Goal: Task Accomplishment & Management: Manage account settings

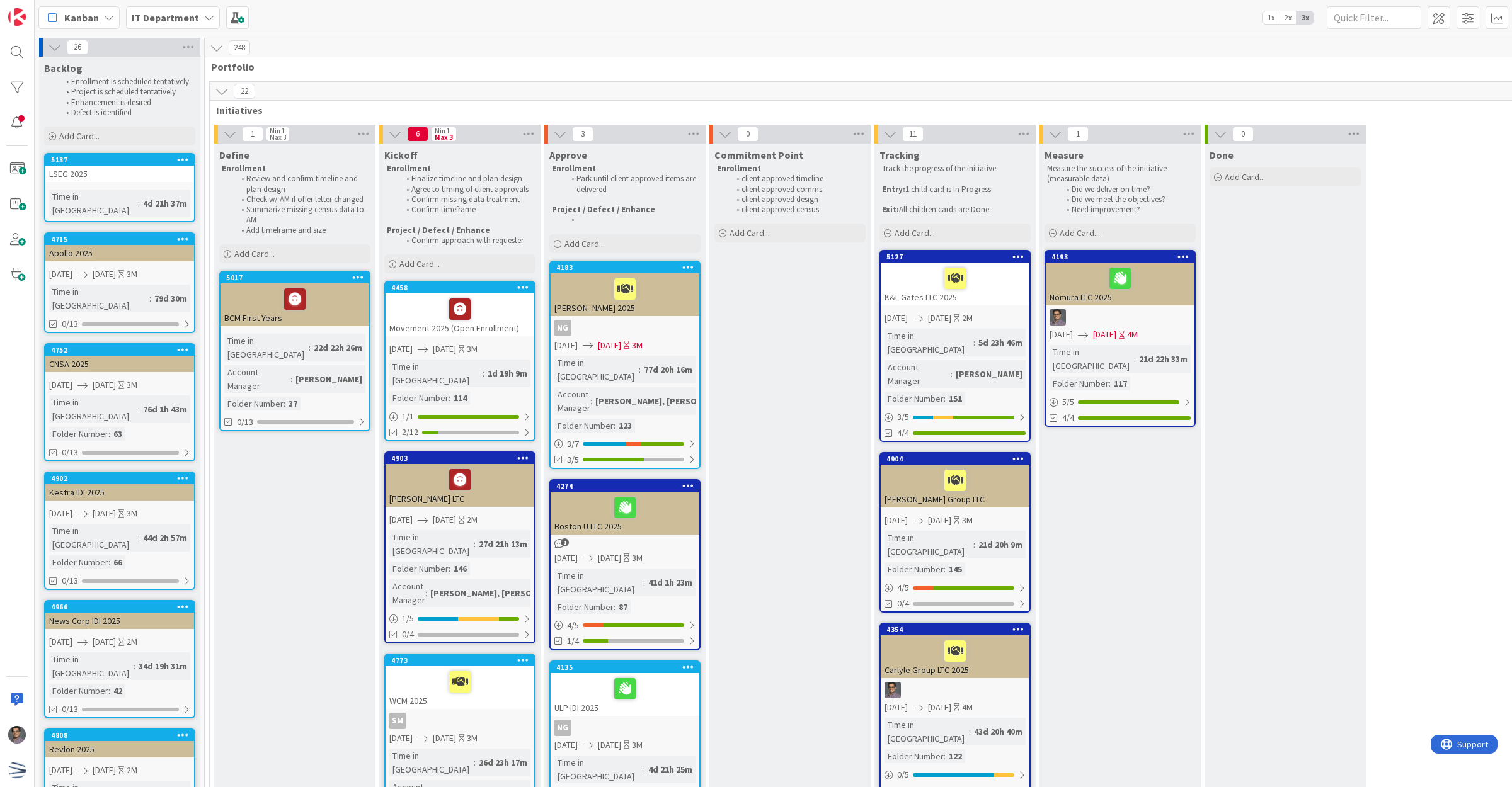
click at [116, 507] on span "[DATE]" at bounding box center [104, 513] width 23 height 13
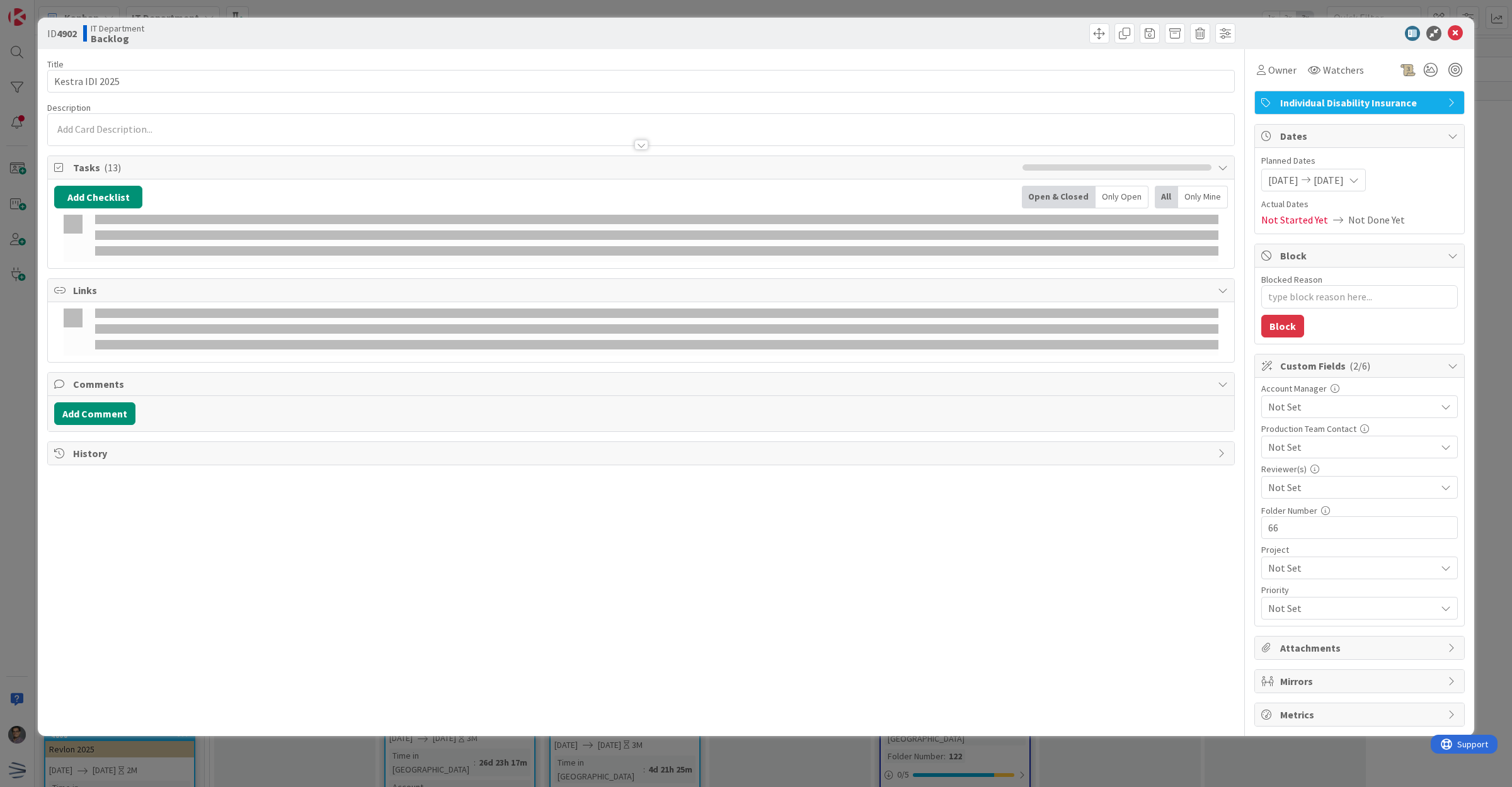
type textarea "x"
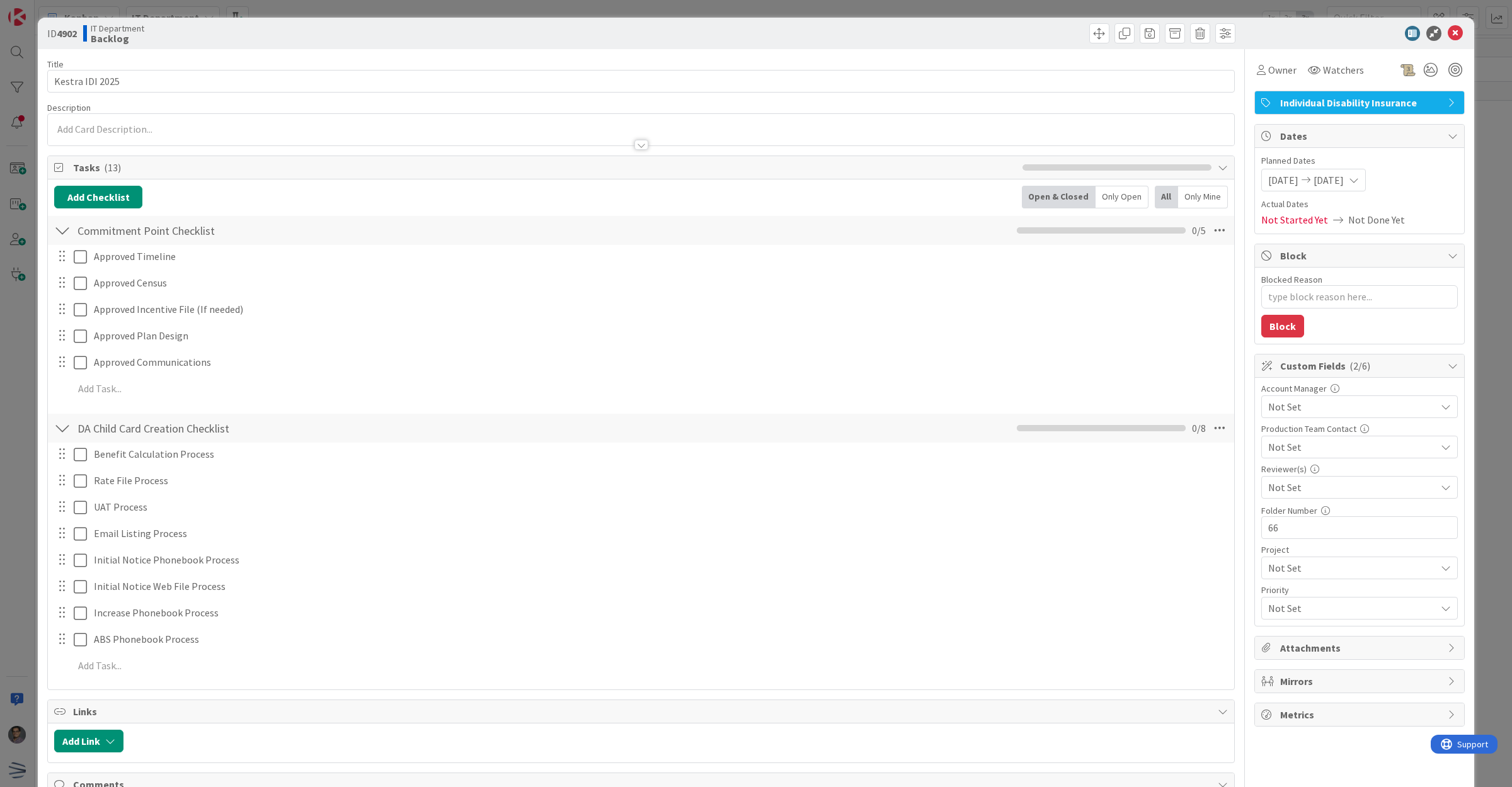
click at [1280, 185] on span "[DATE]" at bounding box center [1283, 179] width 30 height 15
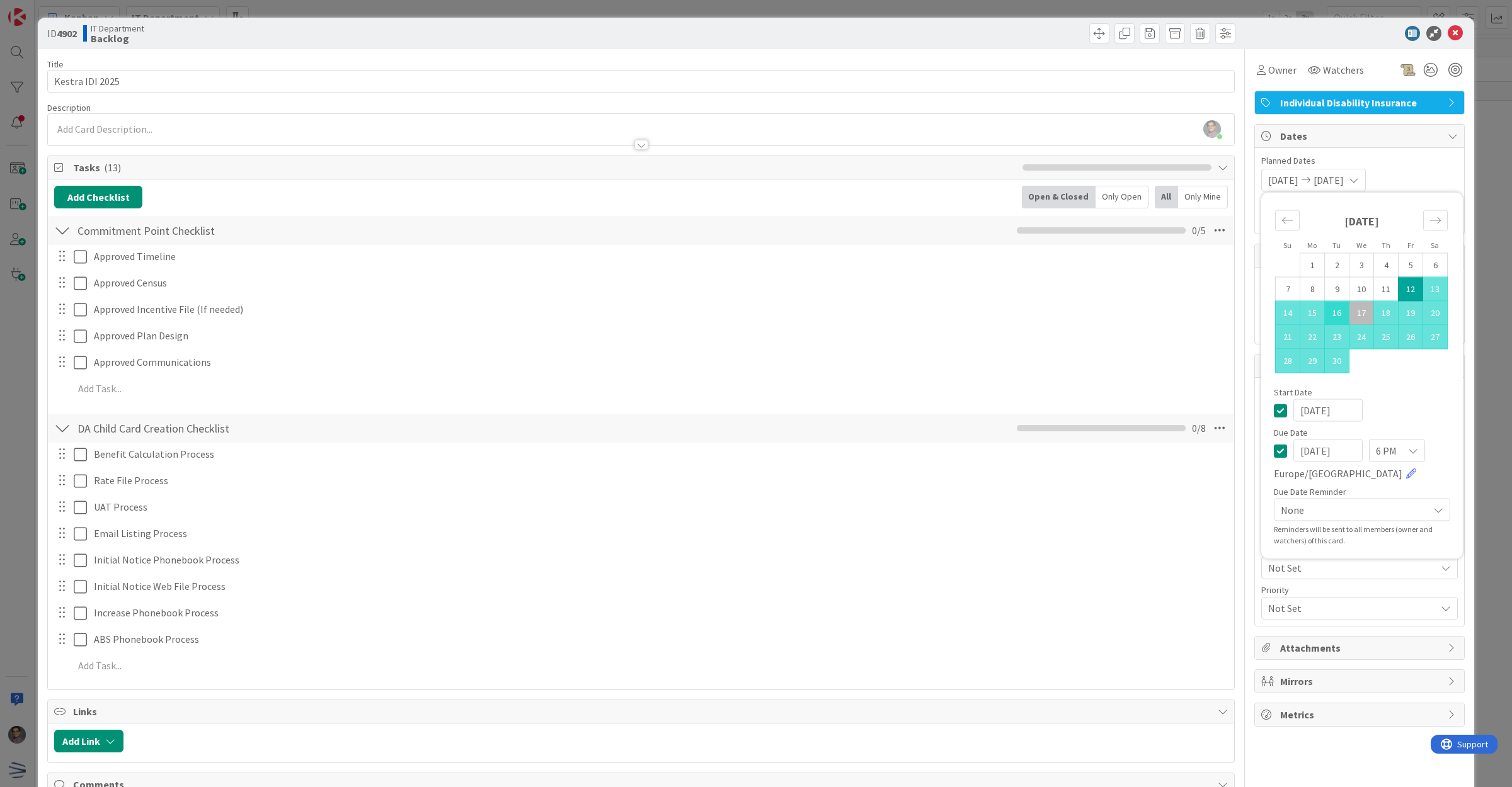
click at [1326, 309] on td "16" at bounding box center [1337, 313] width 24 height 24
type input "[DATE]"
click at [1448, 33] on icon at bounding box center [1455, 33] width 15 height 15
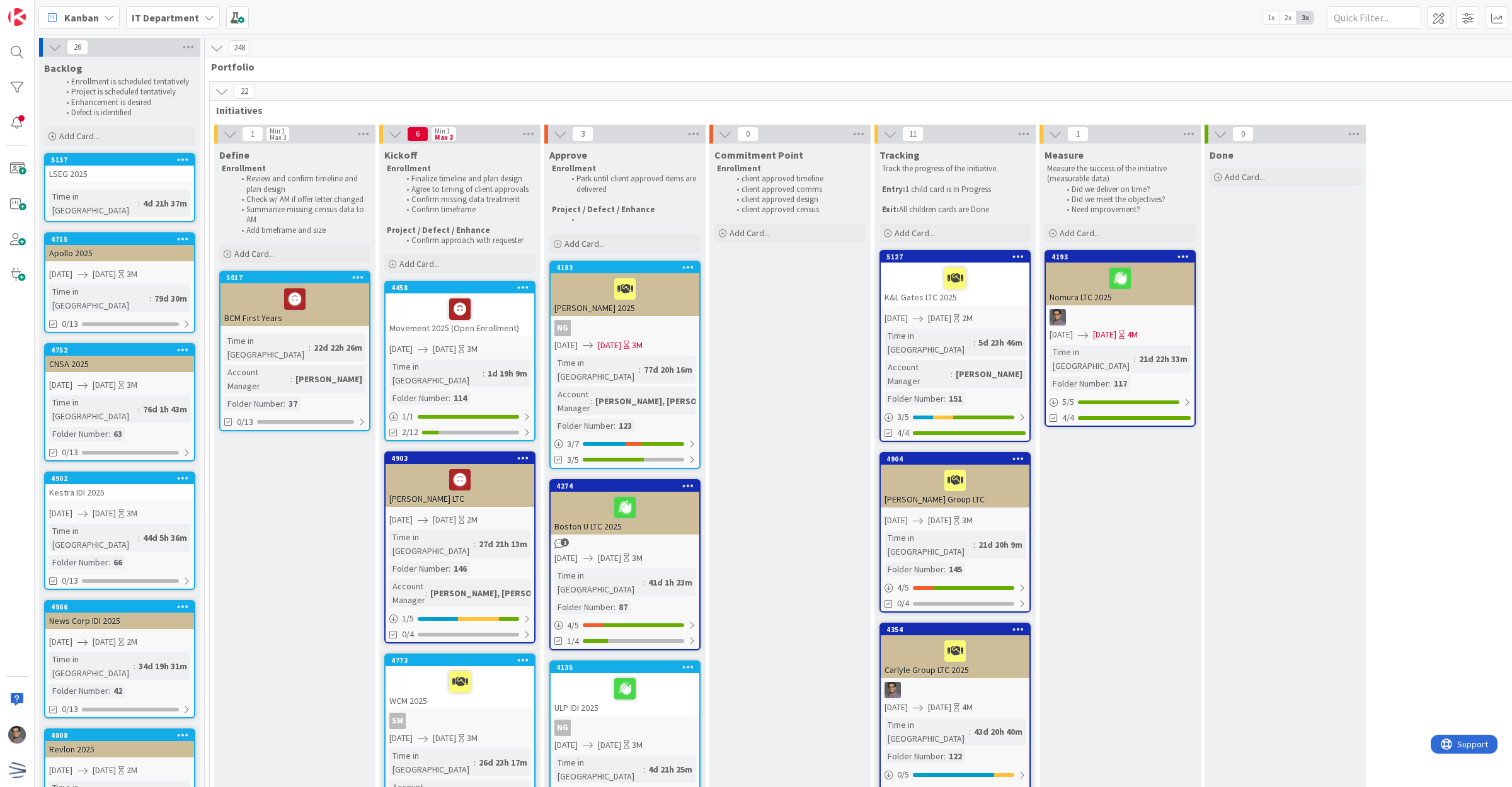
click at [183, 234] on icon at bounding box center [183, 238] width 12 height 9
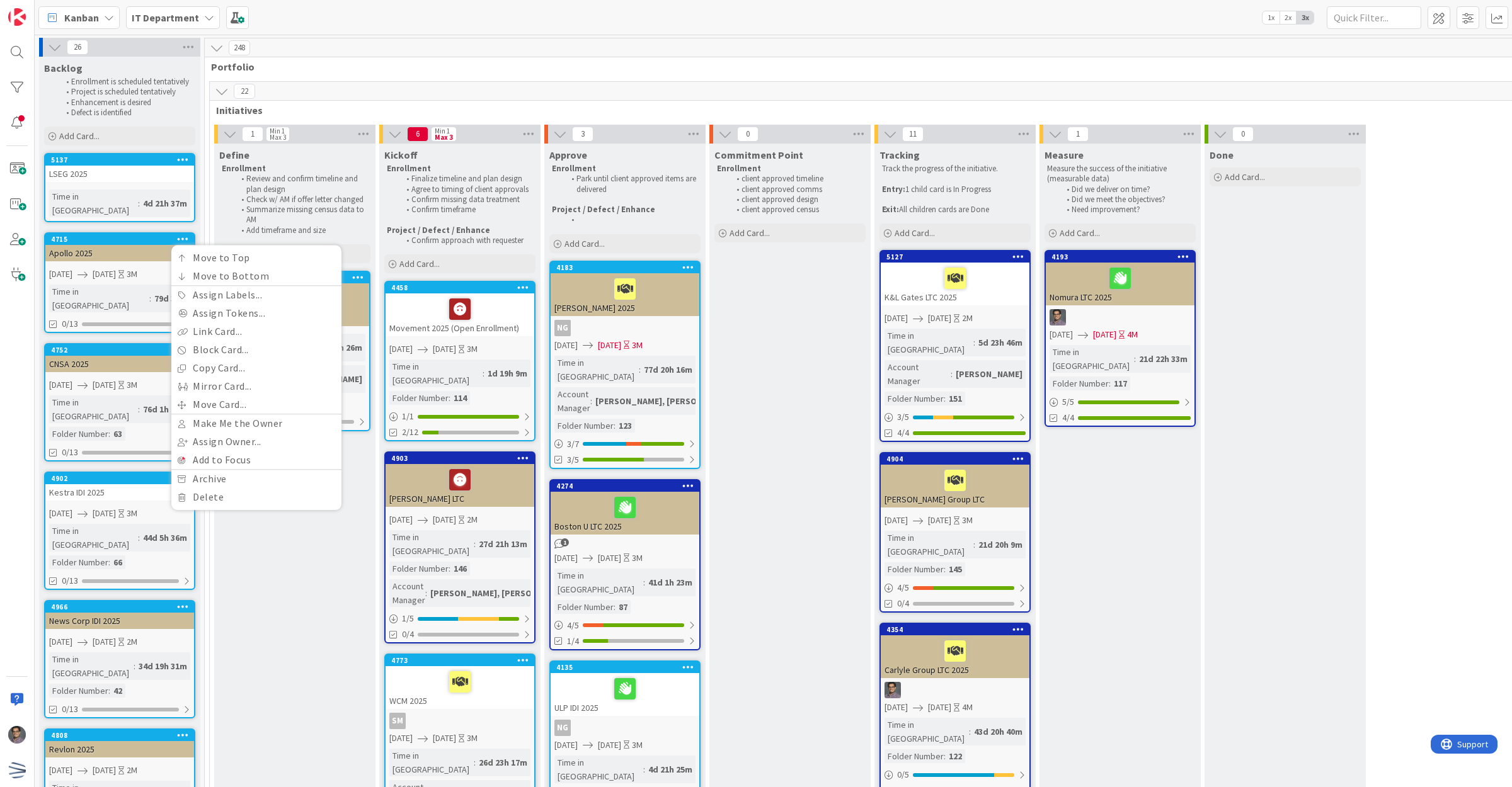
click at [125, 248] on link "4715 Move to Top Move to Bottom Assign Labels... Assign Tokens... Link Card... …" at bounding box center [120, 283] width 151 height 101
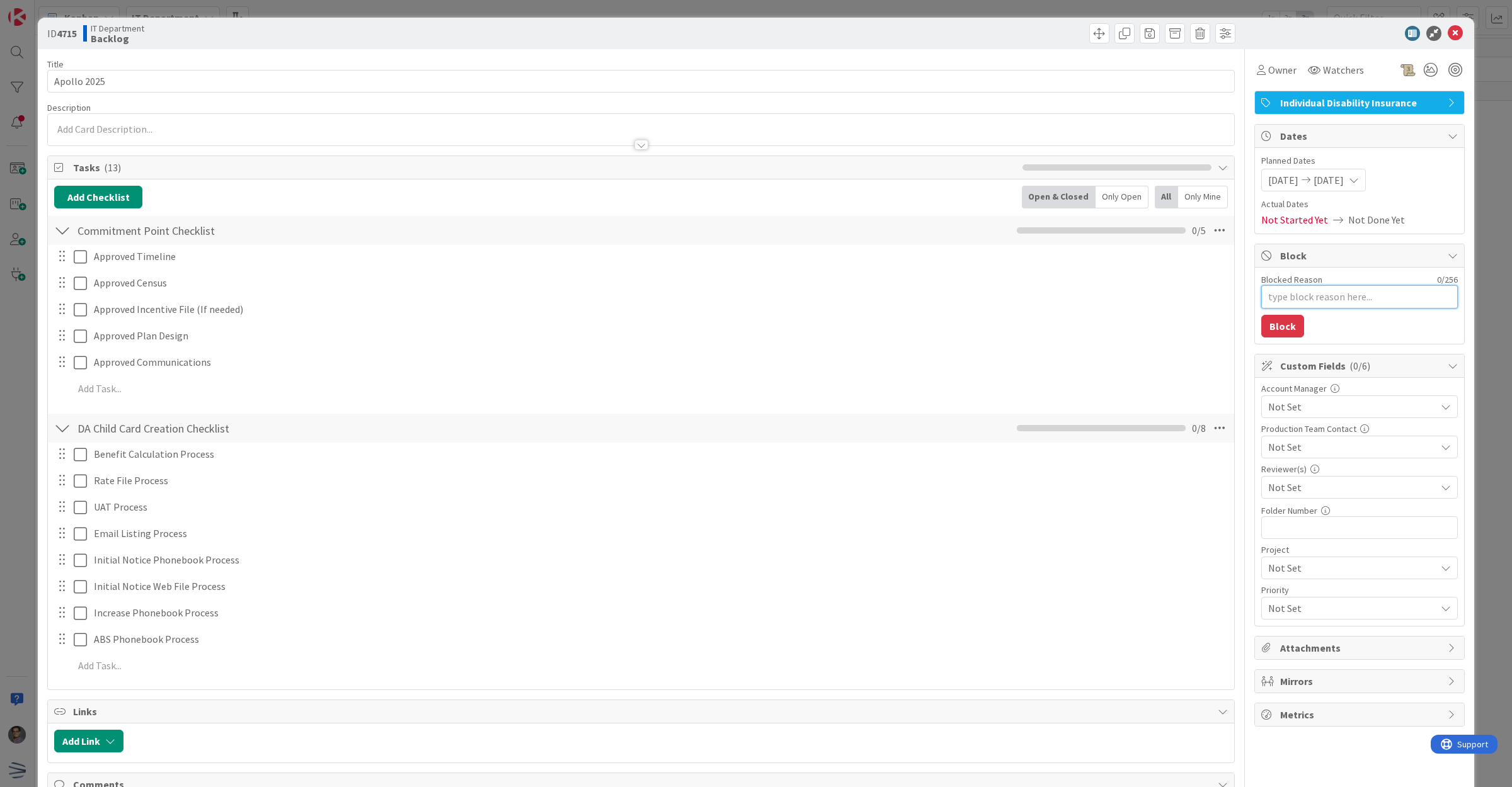
click at [1298, 294] on textarea "Blocked Reason" at bounding box center [1359, 296] width 197 height 23
type textarea "x"
type textarea "H"
type textarea "x"
type textarea "Ha"
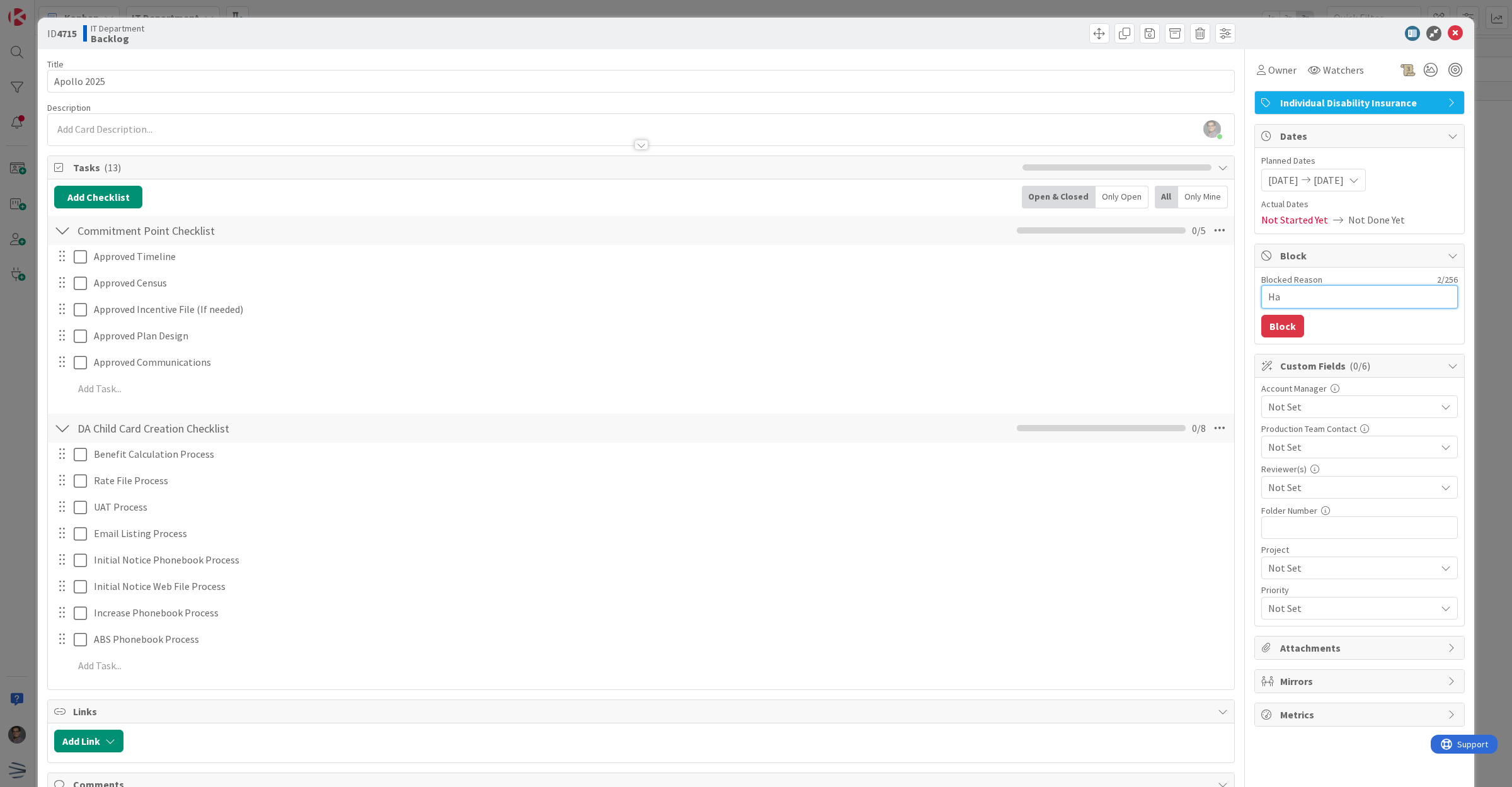
type textarea "x"
type textarea "Hav"
type textarea "x"
type textarea "Have"
type textarea "x"
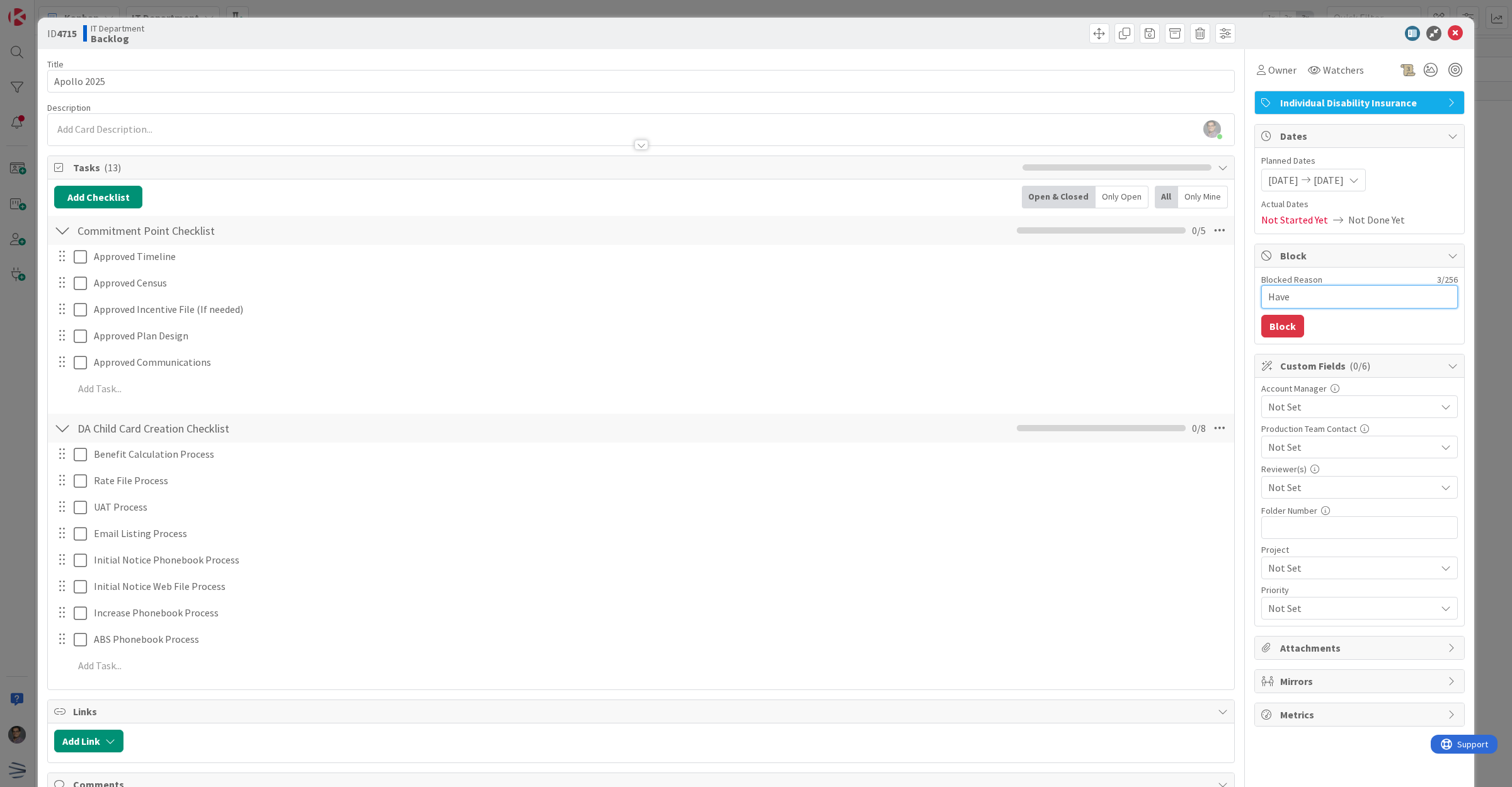
type textarea "Haven"
type textarea "x"
type textarea "Haven'"
type textarea "x"
type textarea "Haven't"
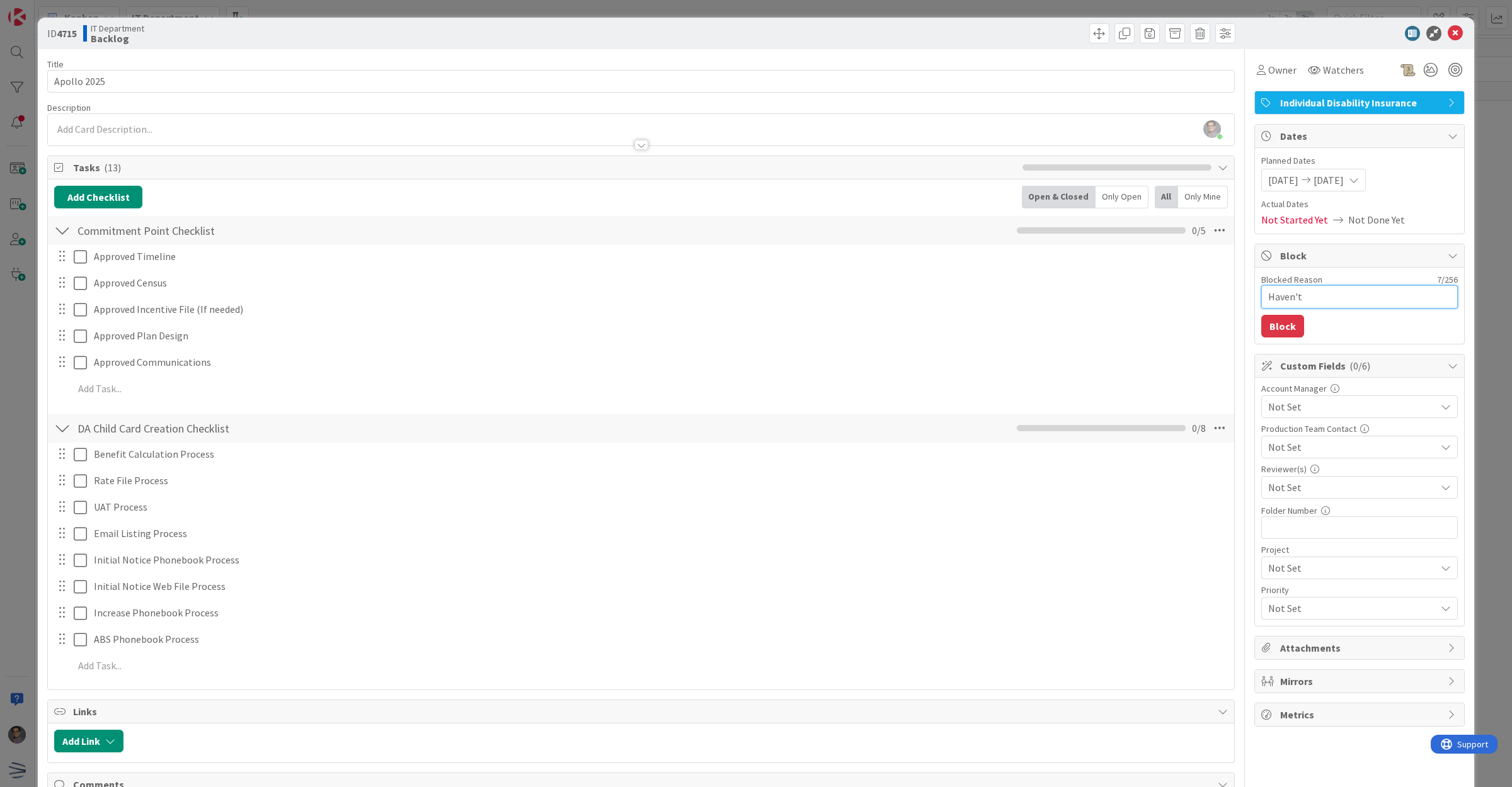
type textarea "x"
type textarea "Haven't"
type textarea "x"
type textarea "Haven't"
type textarea "x"
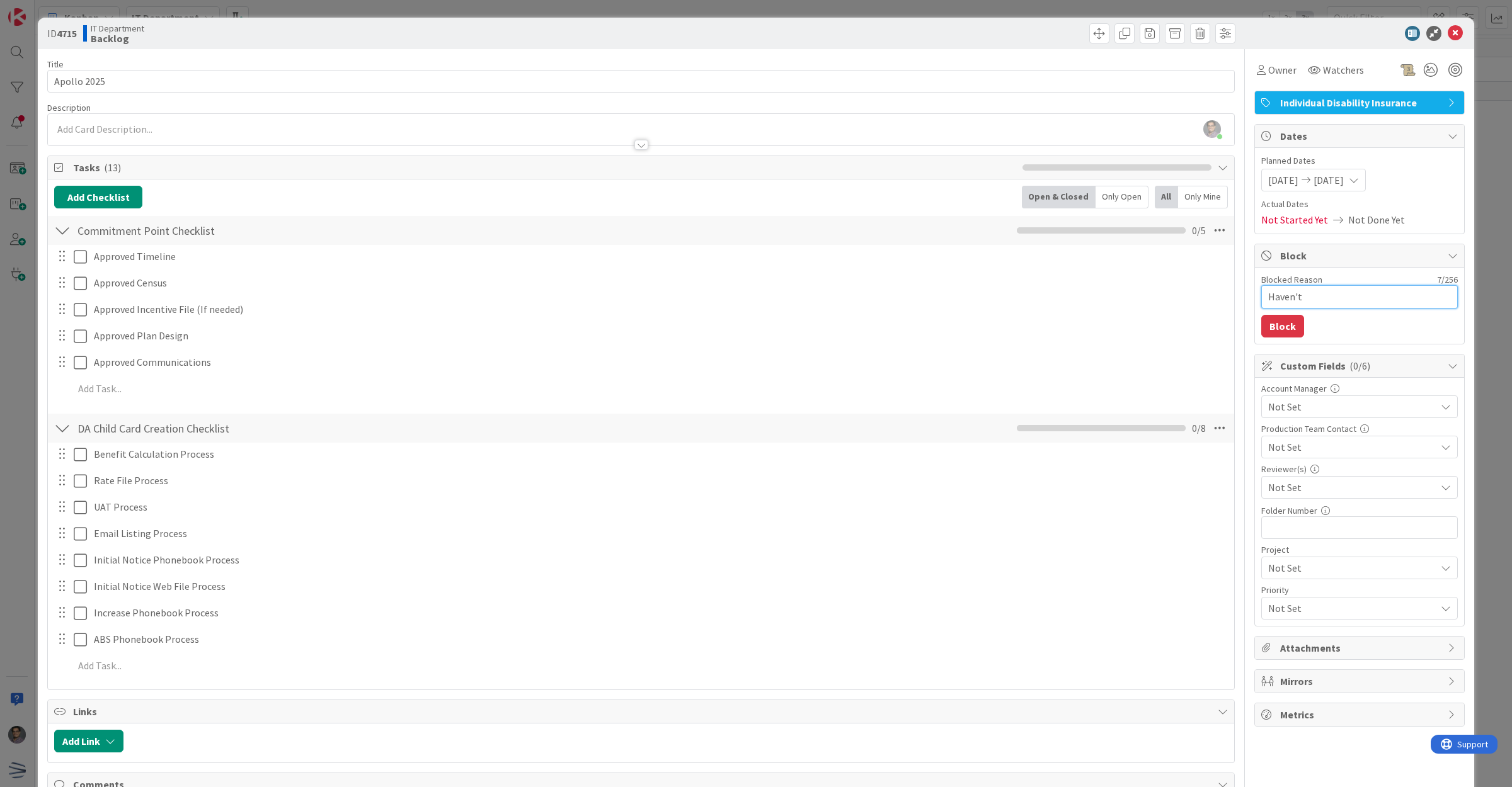
type textarea "Haven't"
type textarea "x"
type textarea "Haven't"
type textarea "x"
type textarea "Haven't h"
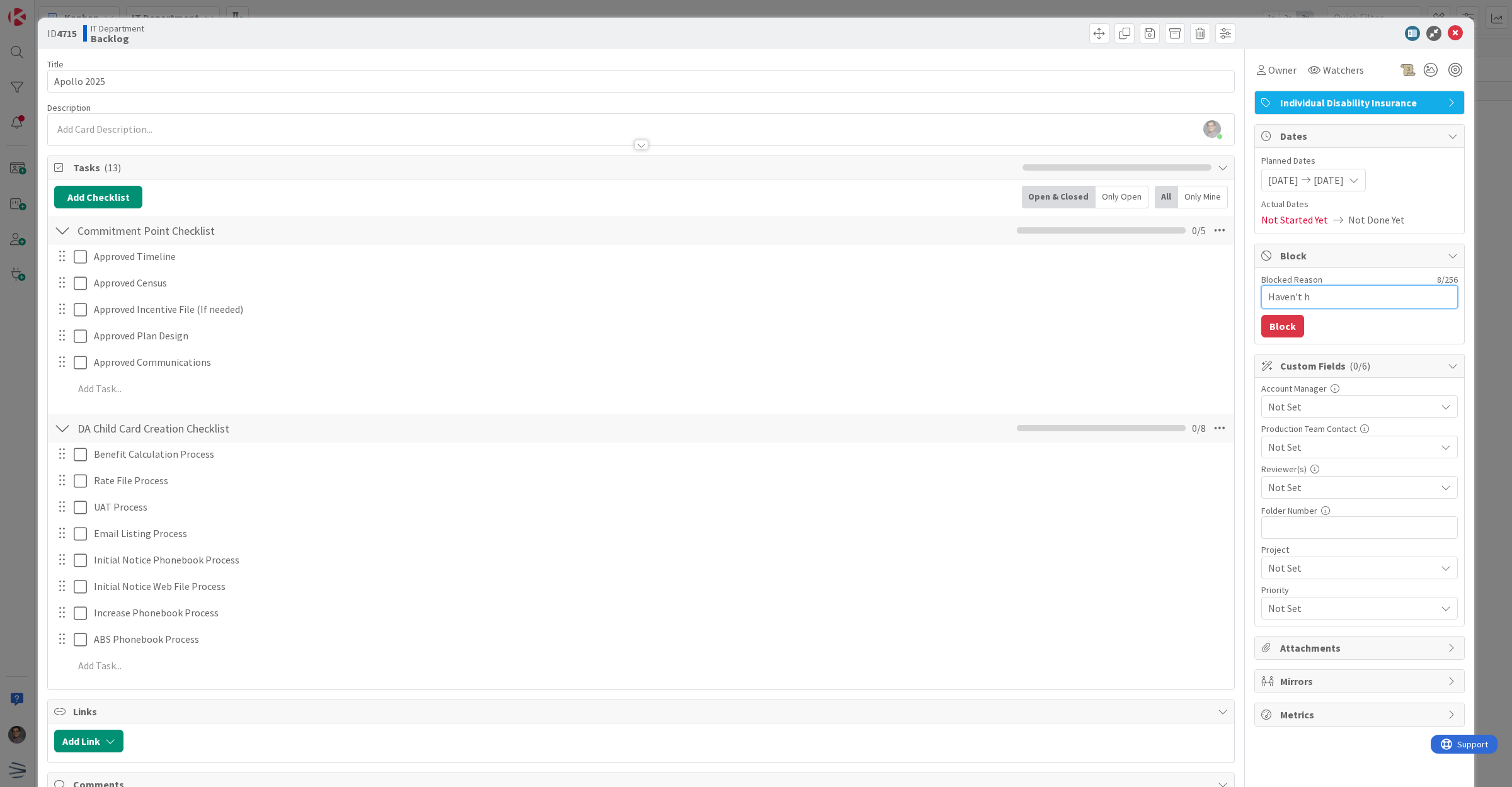
type textarea "x"
type textarea "Haven't he"
type textarea "x"
type textarea "Haven't hear"
type textarea "x"
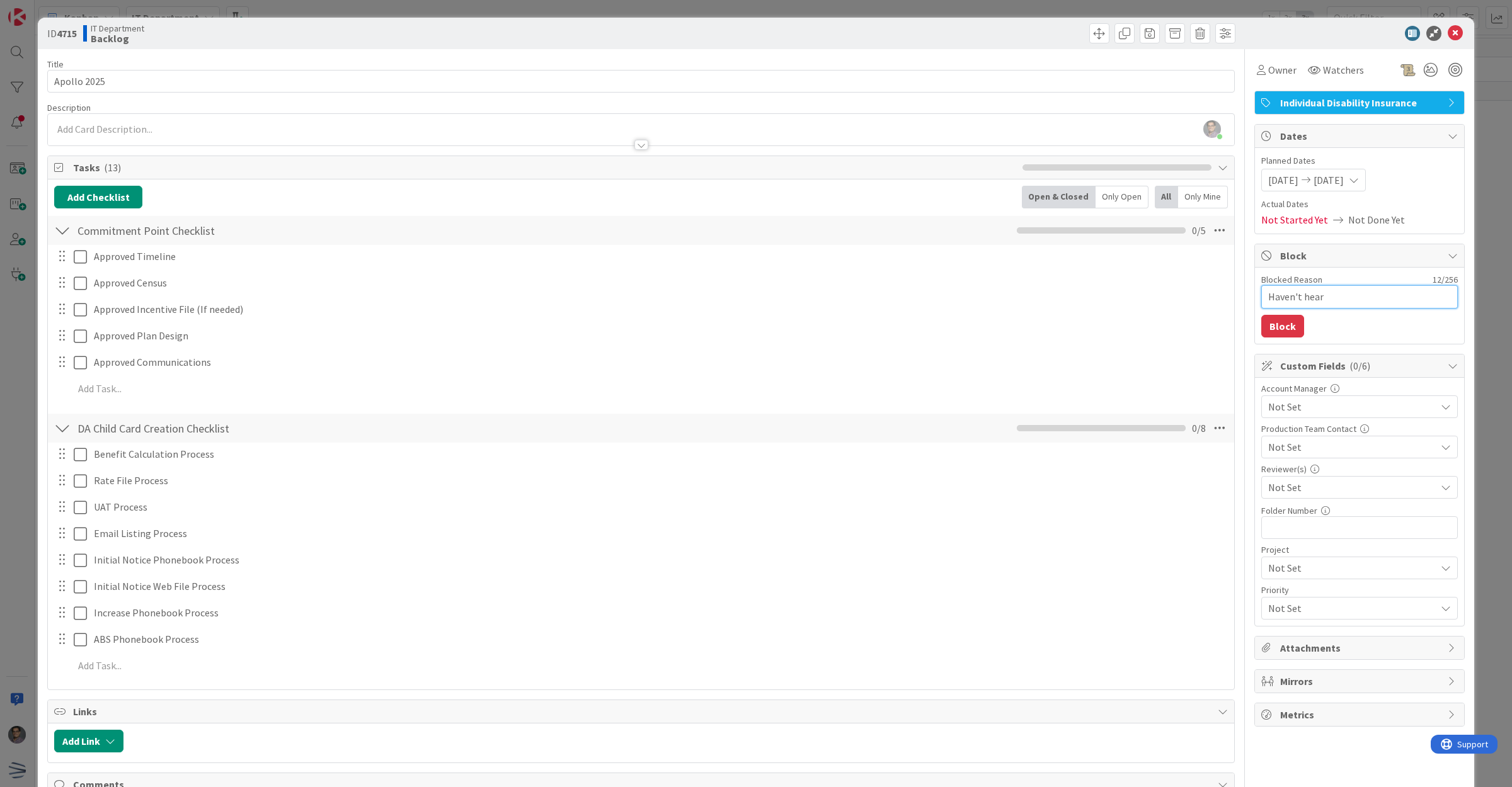
type textarea "Haven't heard"
type textarea "x"
type textarea "Haven't heard"
type textarea "x"
type textarea "Haven't heard f"
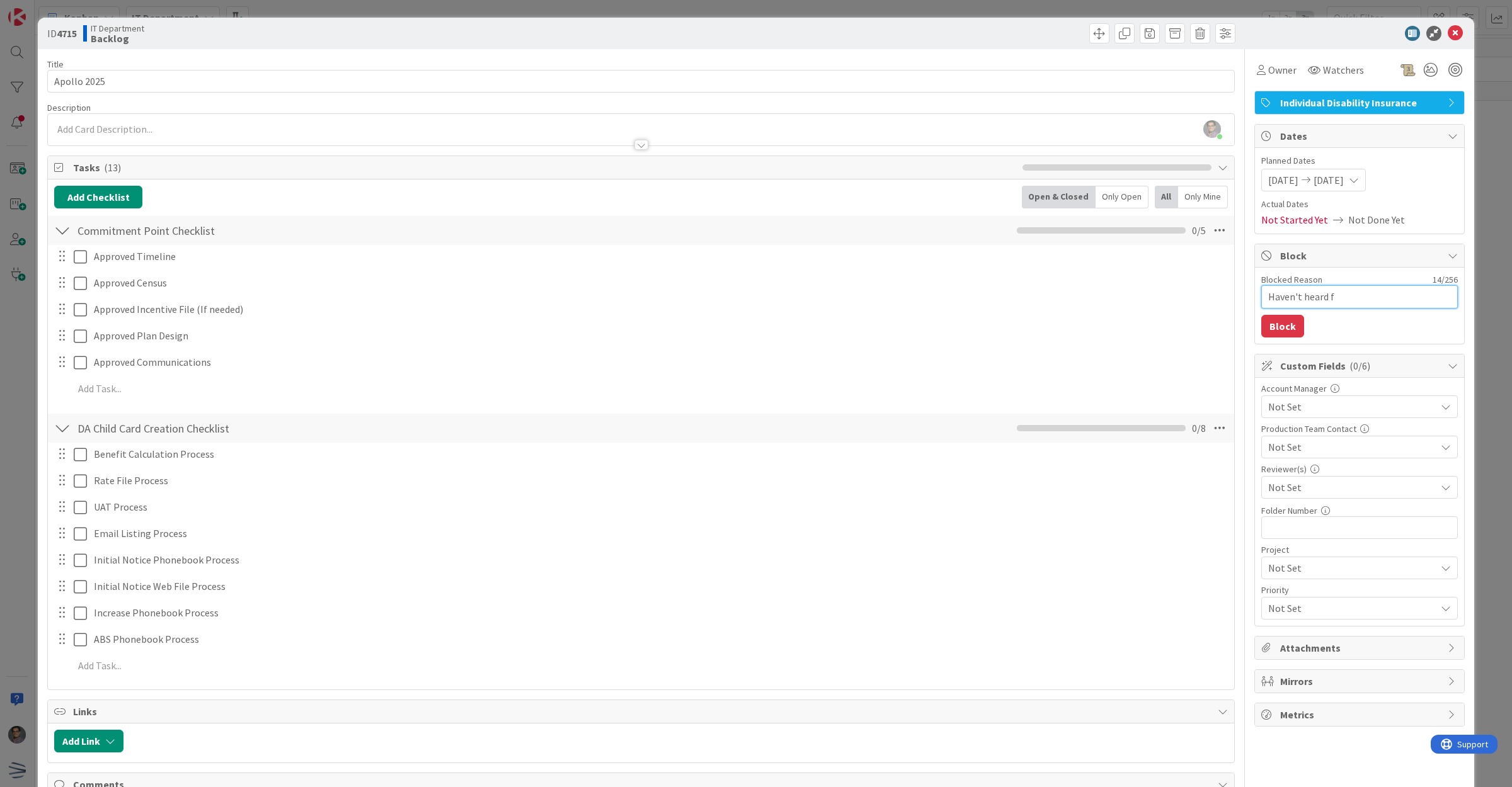
type textarea "x"
type textarea "Haven't heard fr"
type textarea "x"
type textarea "Haven't heard fro"
type textarea "x"
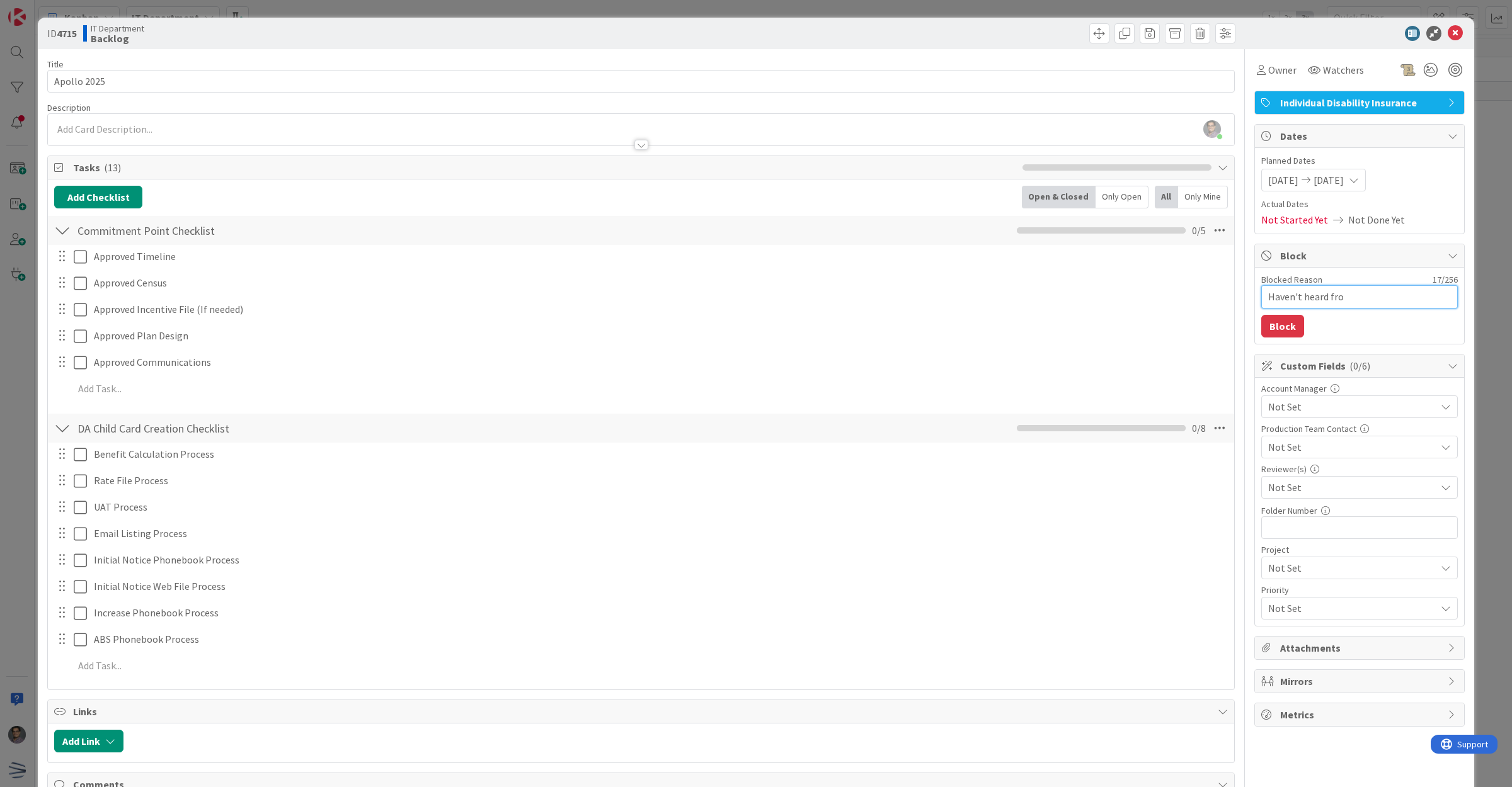
type textarea "Haven't heard from"
type textarea "x"
type textarea "Haven't heard from"
type textarea "x"
type textarea "Haven't heard from t"
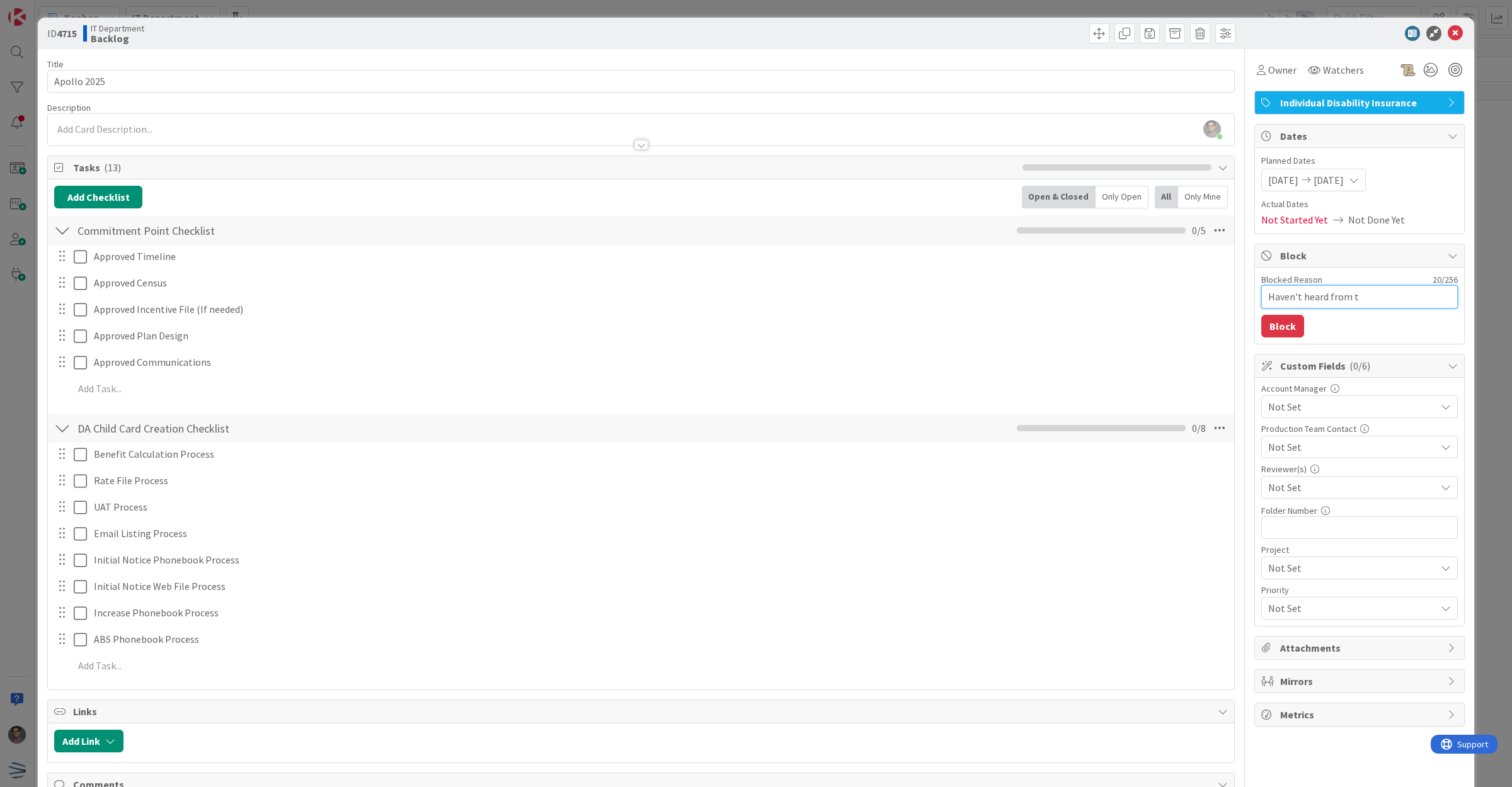
type textarea "x"
type textarea "Haven't heard from th"
type textarea "x"
type textarea "Haven't heard from the"
type textarea "x"
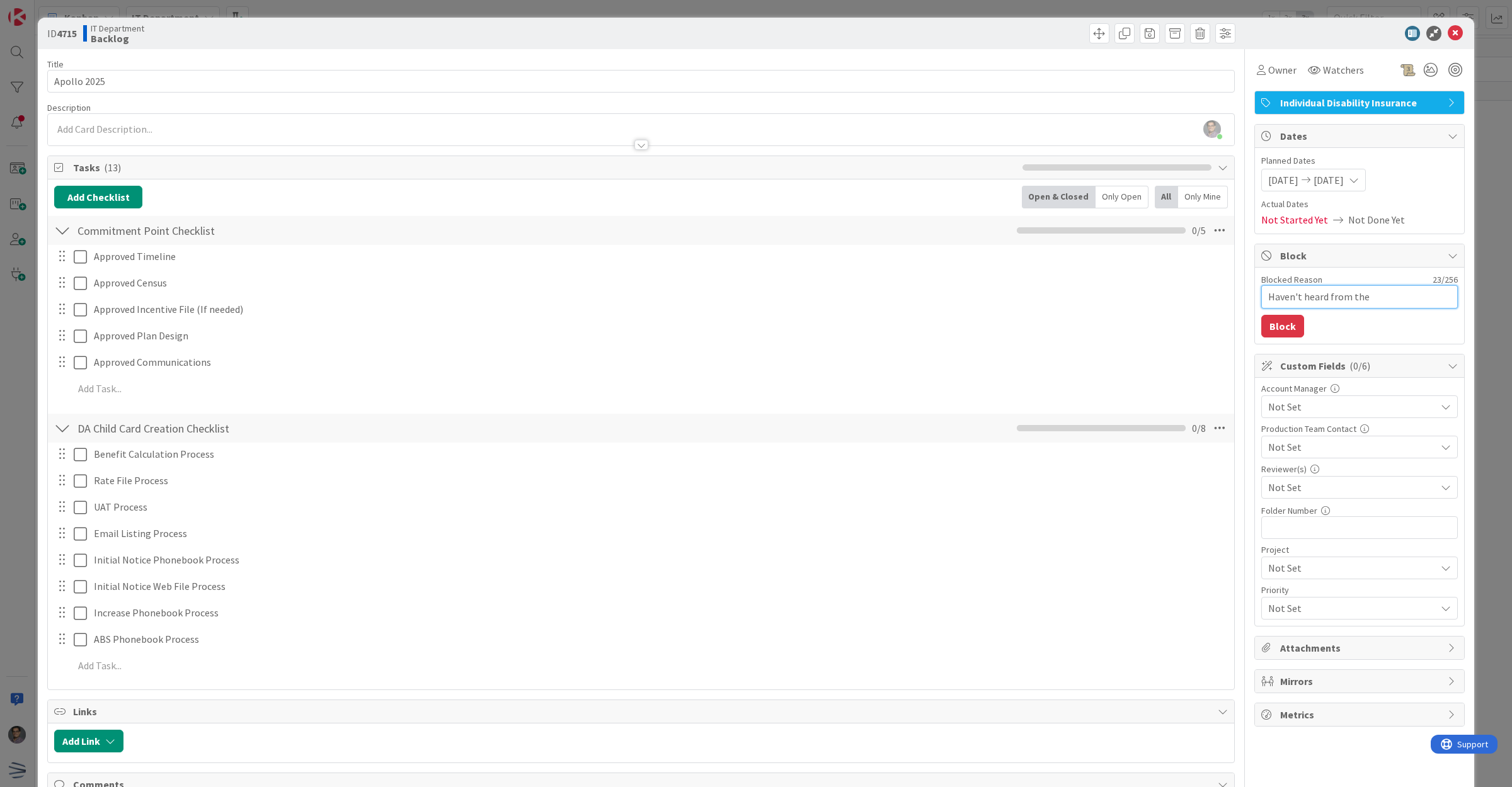
type textarea "Haven't heard from the"
type textarea "x"
type textarea "Haven't heard from the"
type textarea "x"
type textarea "Haven't heard from the c"
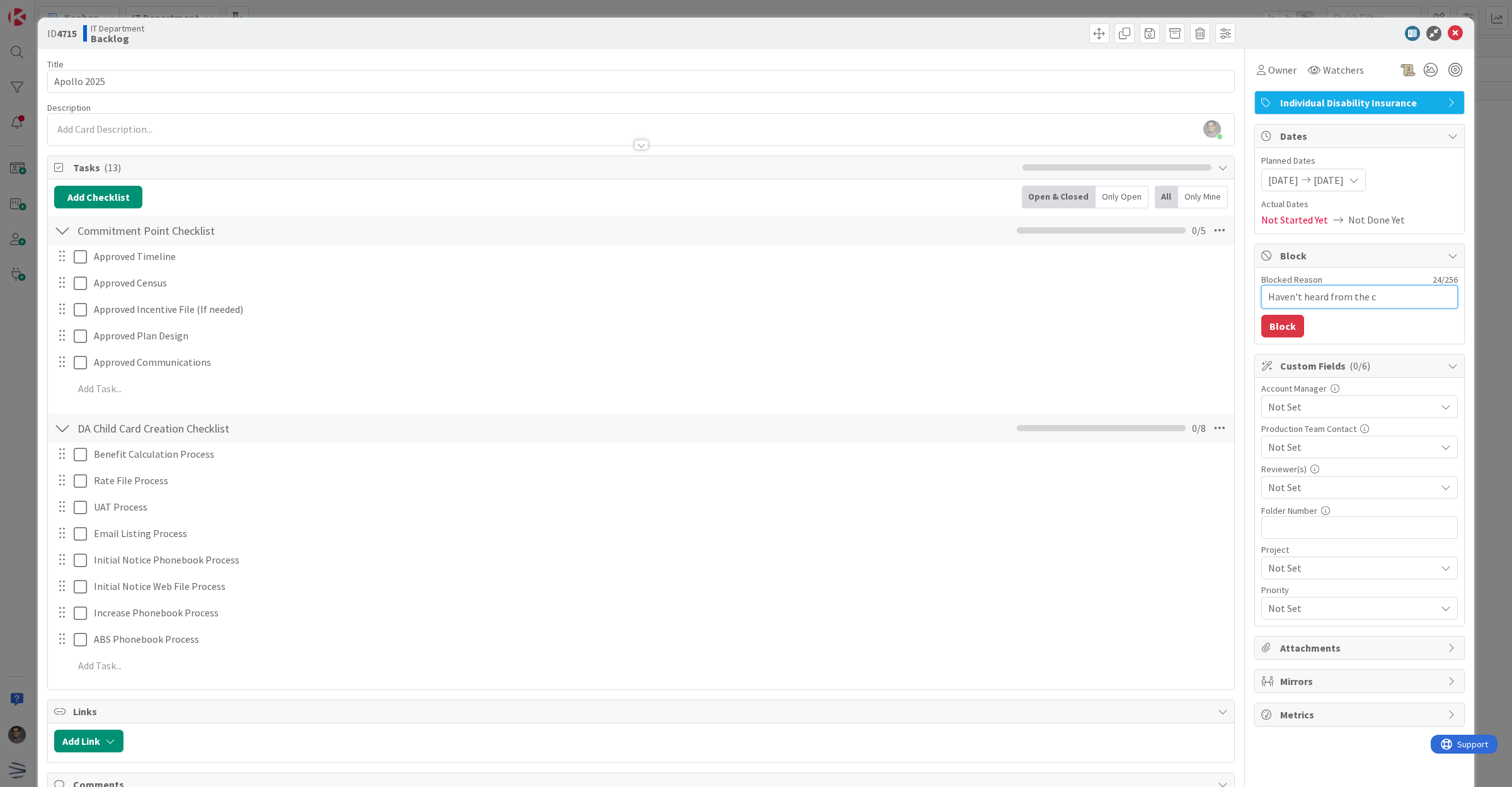
type textarea "x"
type textarea "Haven't heard from the cl"
type textarea "x"
type textarea "Haven't heard from the cli"
type textarea "x"
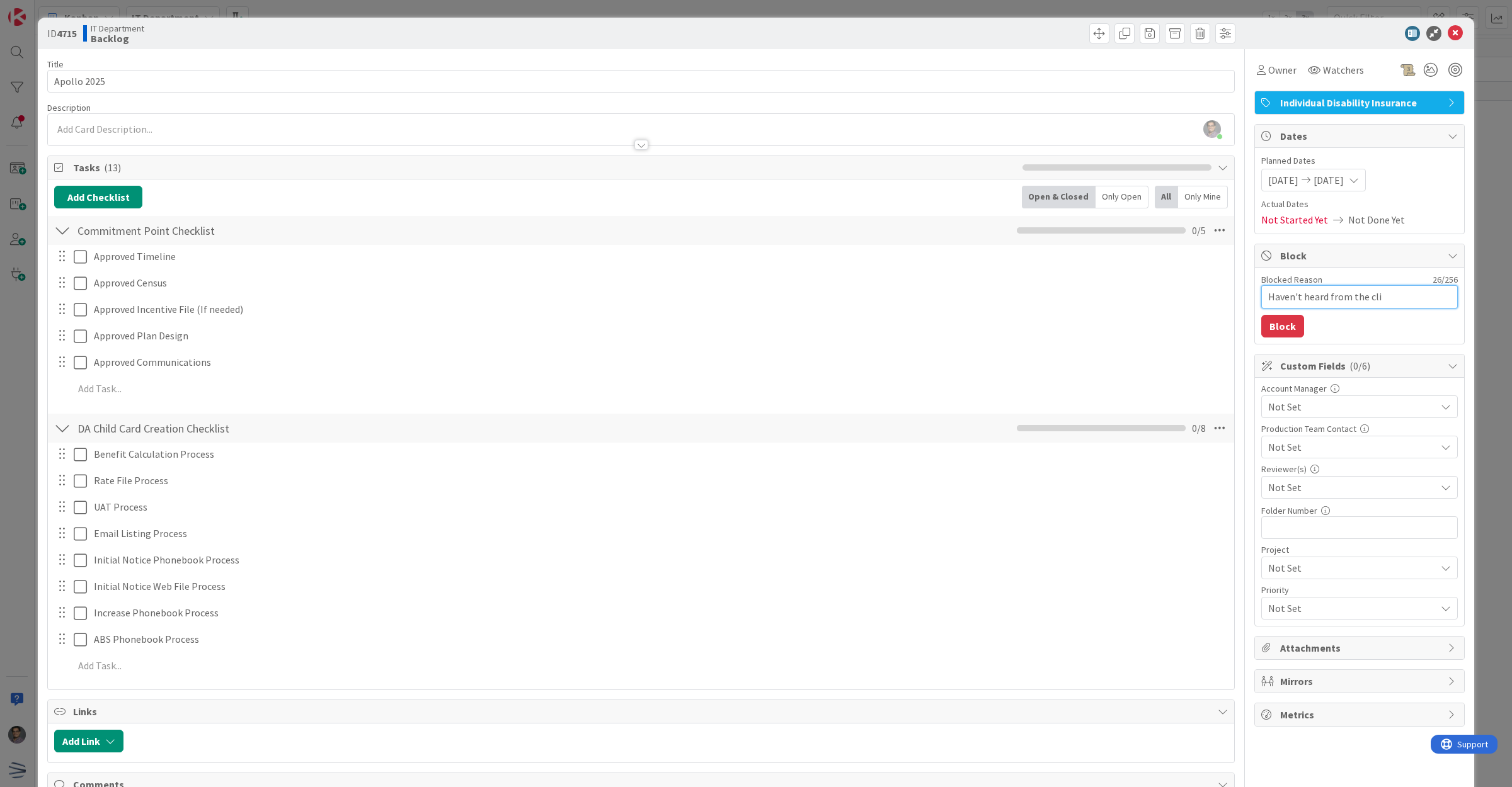
type textarea "Haven't heard from the clie"
type textarea "x"
type textarea "Haven't heard from the client"
type textarea "x"
type textarea "Haven't heard from the client"
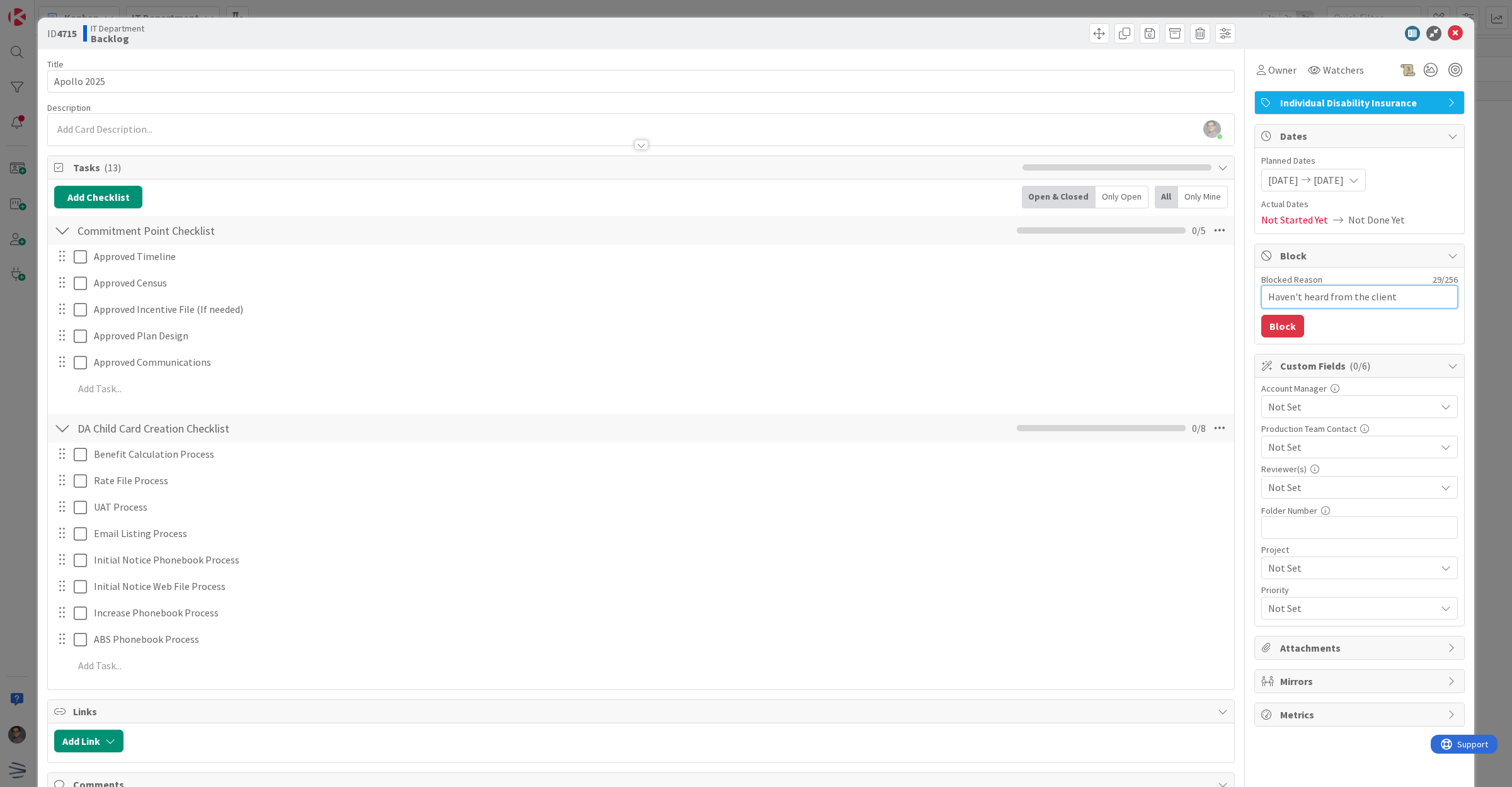
type textarea "x"
type textarea "Haven't heard from the client"
click at [1269, 324] on button "Block" at bounding box center [1282, 326] width 42 height 23
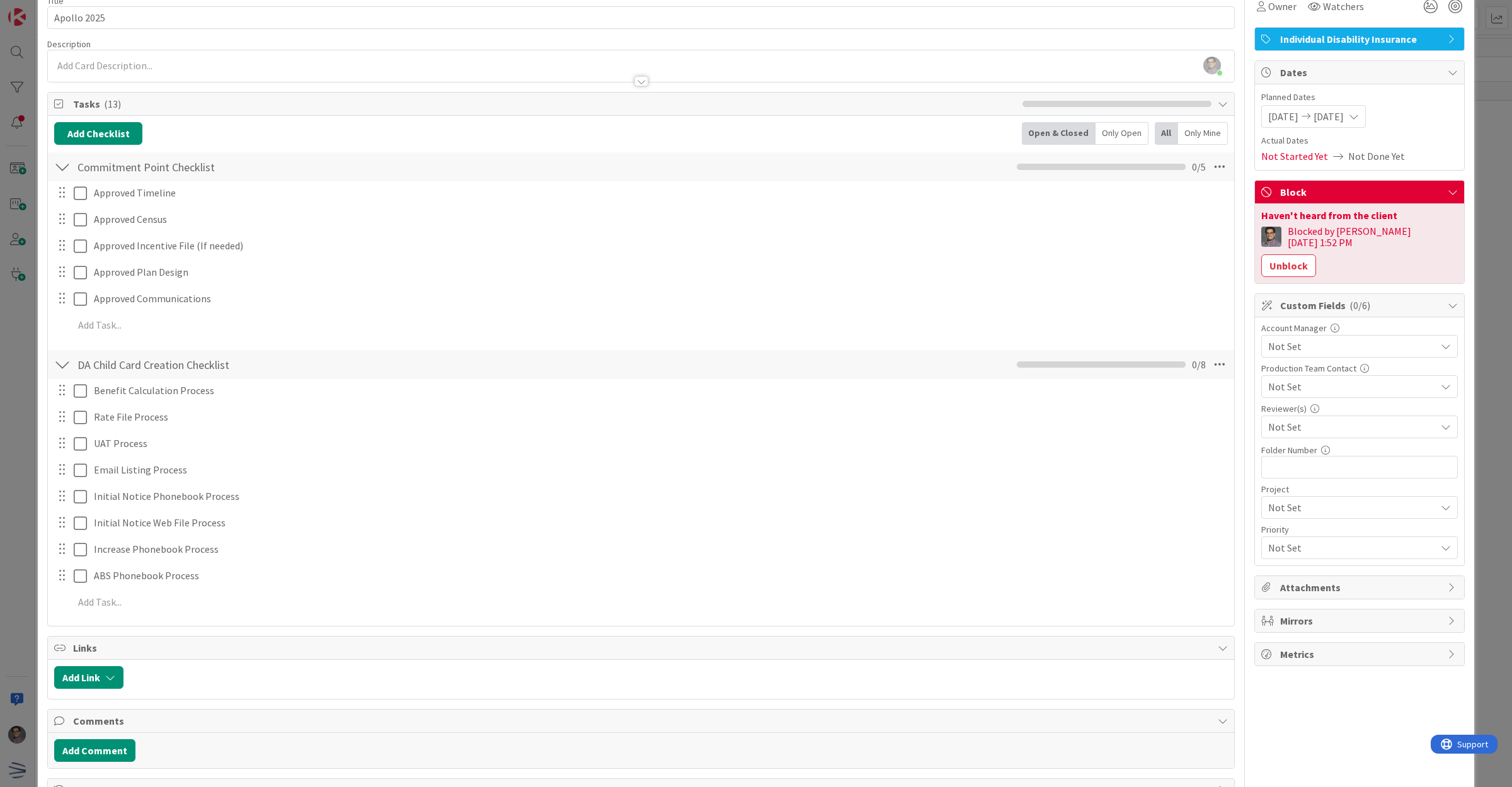
scroll to position [109, 0]
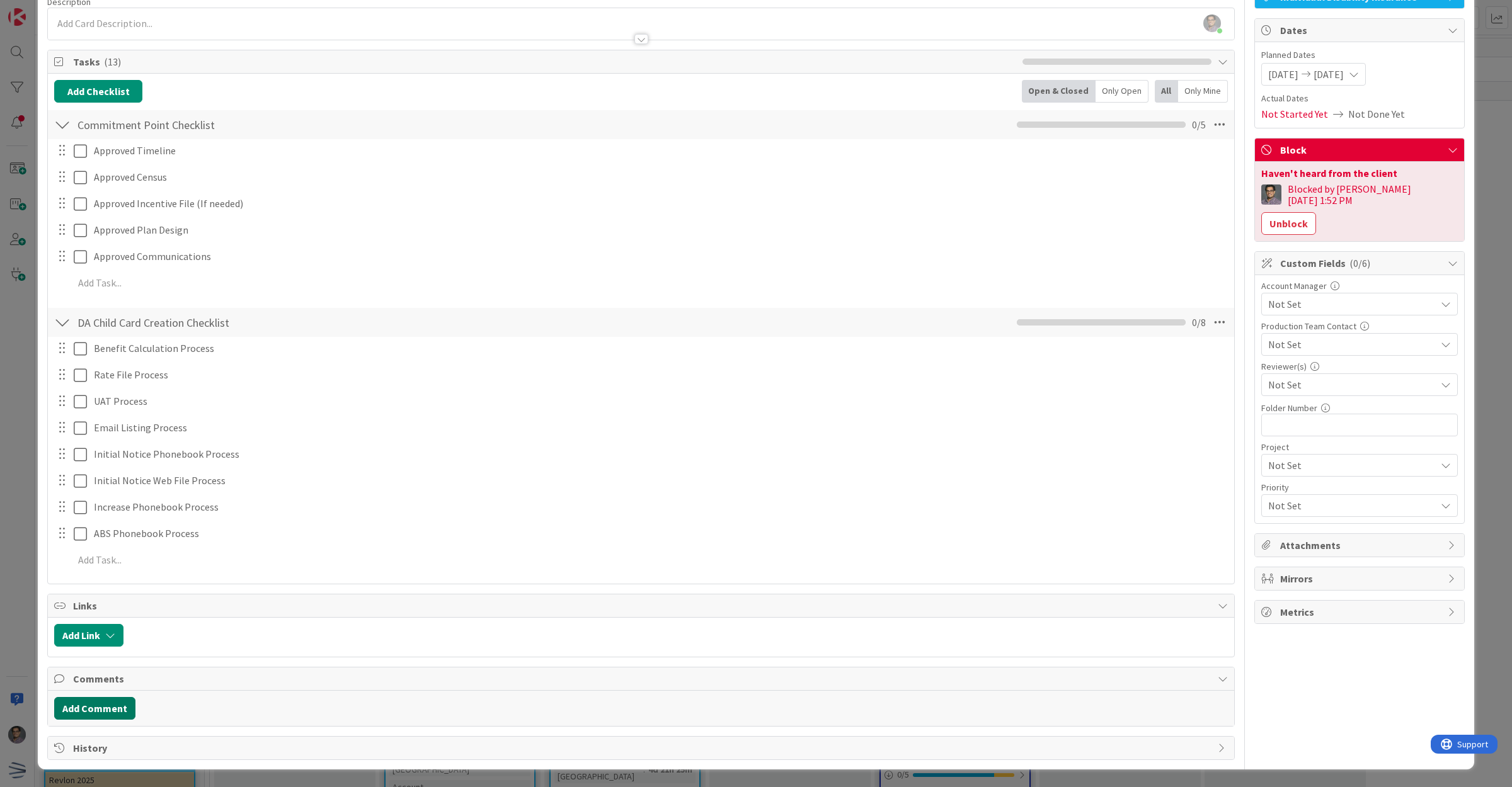
click at [88, 707] on button "Add Comment" at bounding box center [94, 708] width 81 height 23
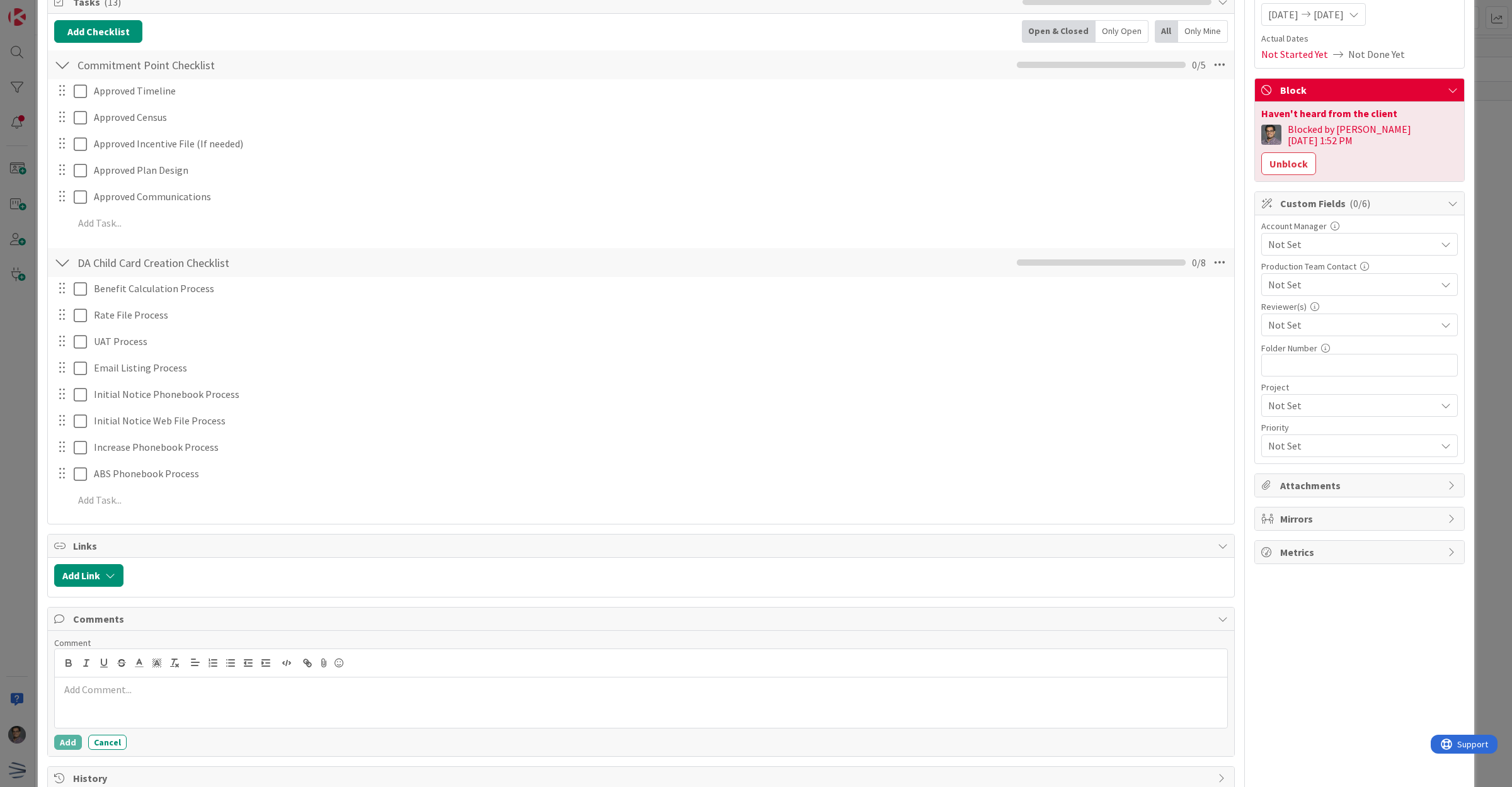
scroll to position [199, 0]
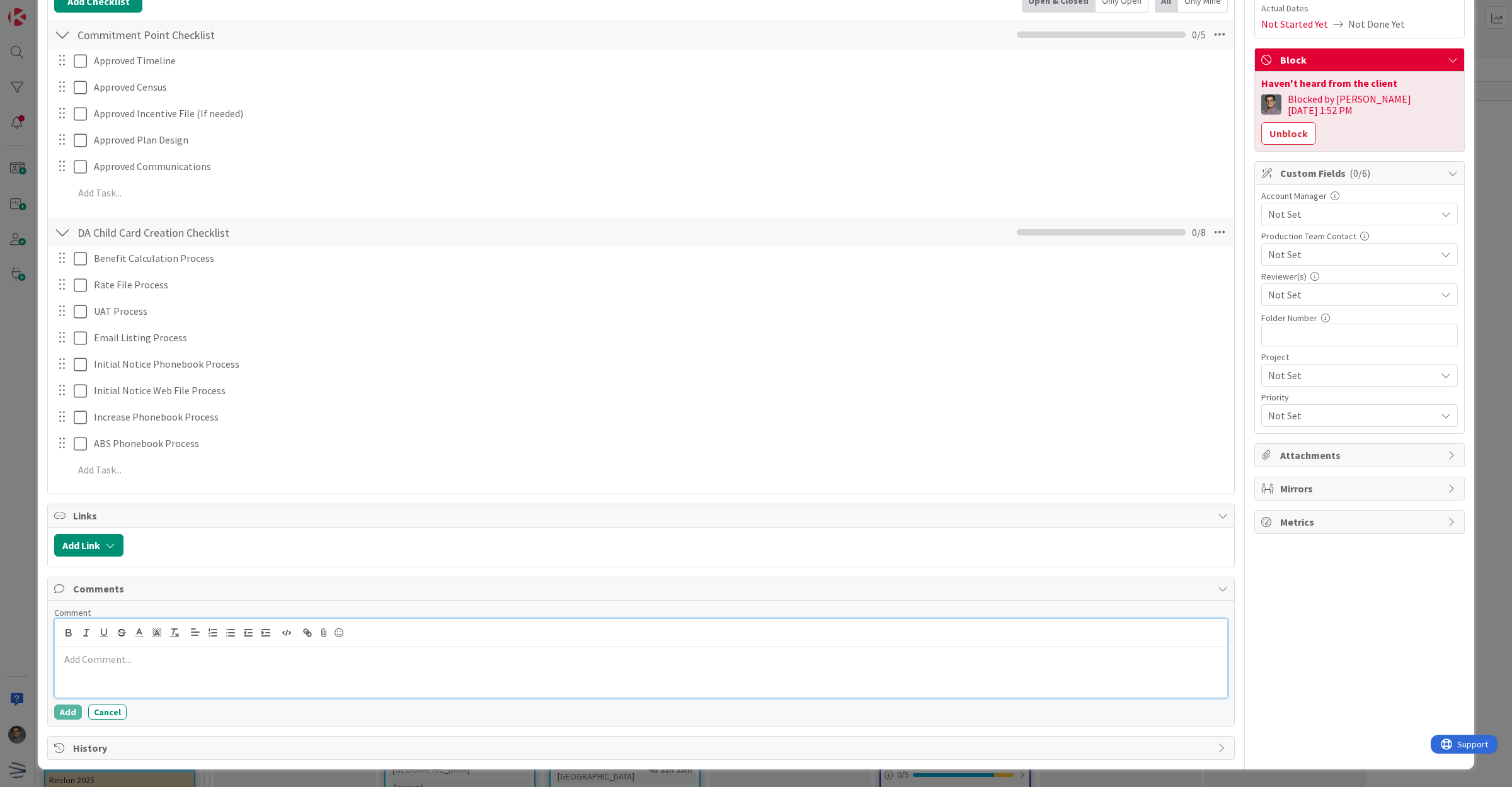
click at [231, 655] on p at bounding box center [641, 660] width 1163 height 15
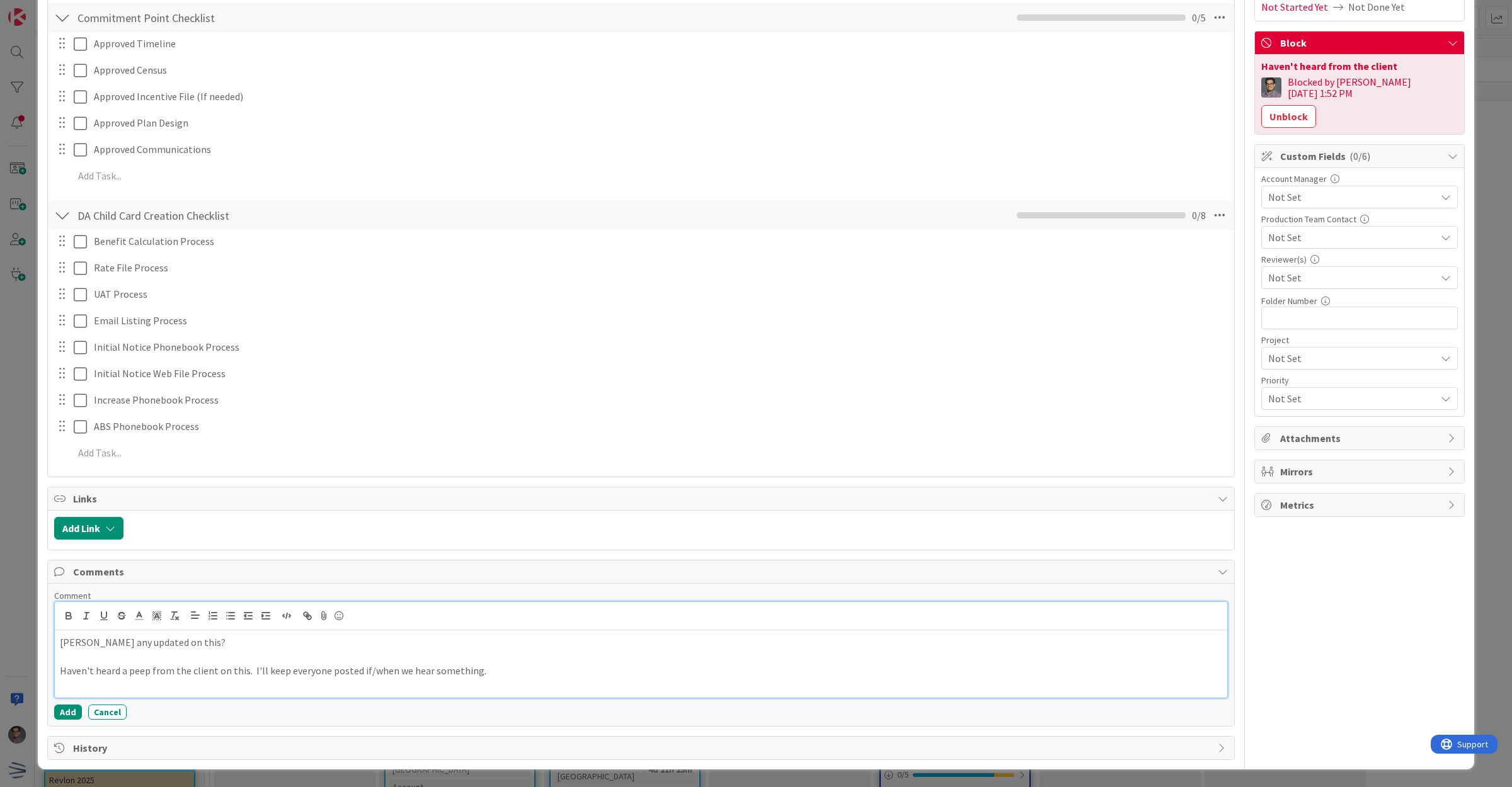
scroll to position [215, 0]
click at [70, 665] on p "Haven't heard a peep from the client on this. I'll keep everyone posted if/when…" at bounding box center [641, 671] width 1163 height 15
click at [59, 638] on div "[PERSON_NAME] any updated on this? Haven't heard a peep from the client on this…" at bounding box center [641, 664] width 1172 height 68
click at [61, 672] on p "Haven't heard a peep from the client on this. I'll keep everyone posted if/when…" at bounding box center [641, 671] width 1163 height 15
click at [61, 712] on button "Add" at bounding box center [68, 712] width 28 height 15
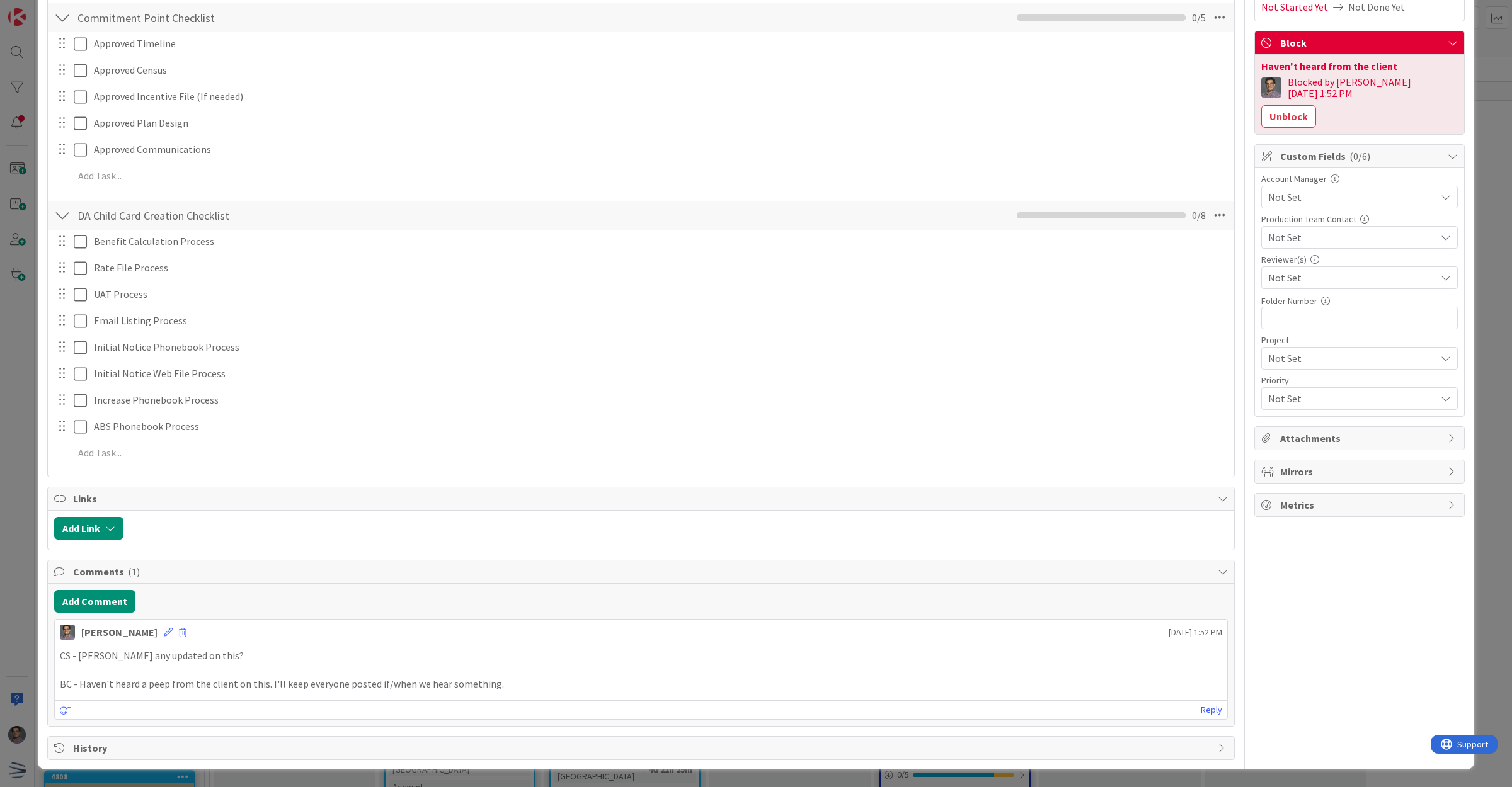
scroll to position [0, 0]
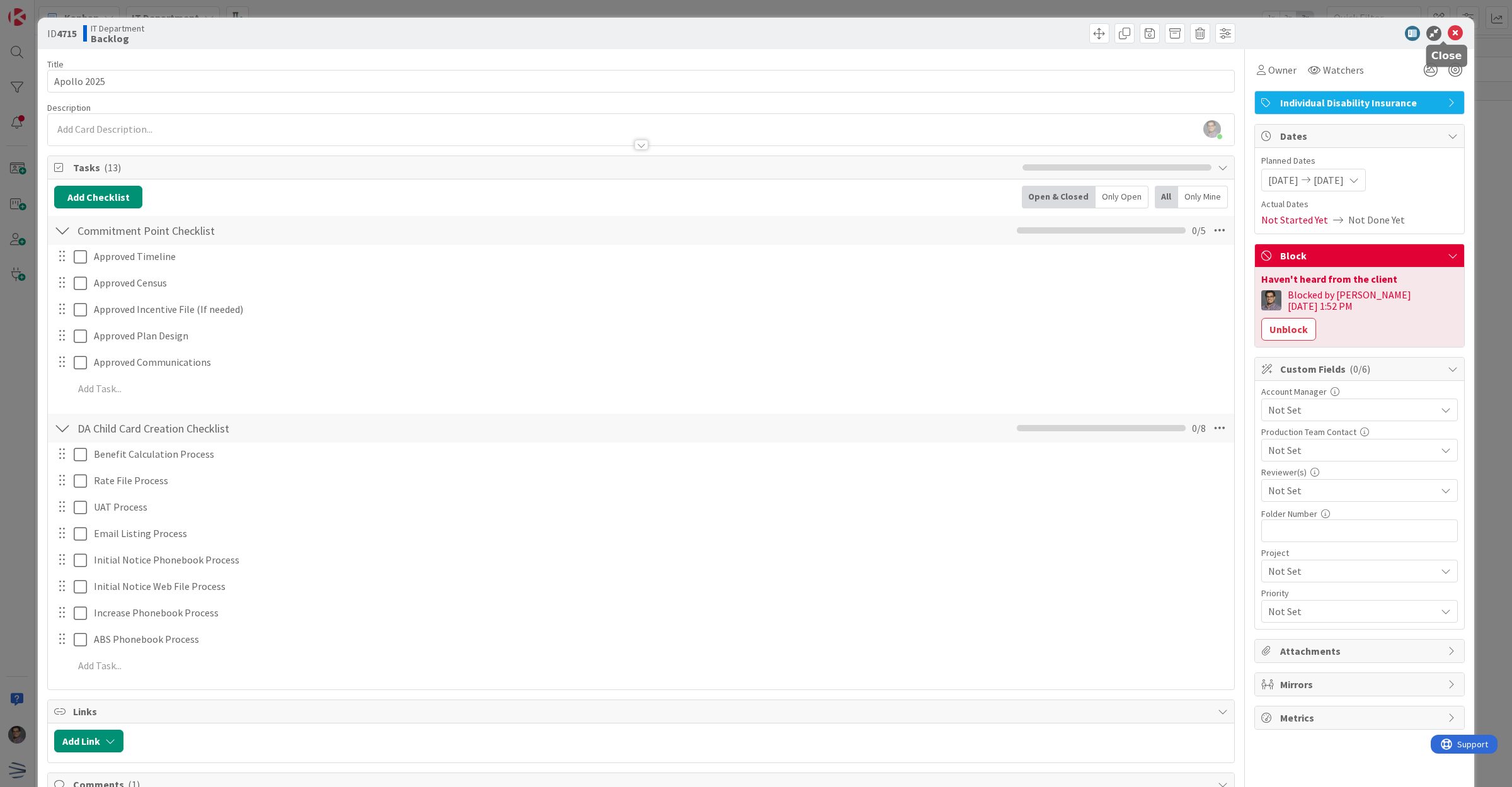
click at [1448, 29] on icon at bounding box center [1455, 33] width 15 height 15
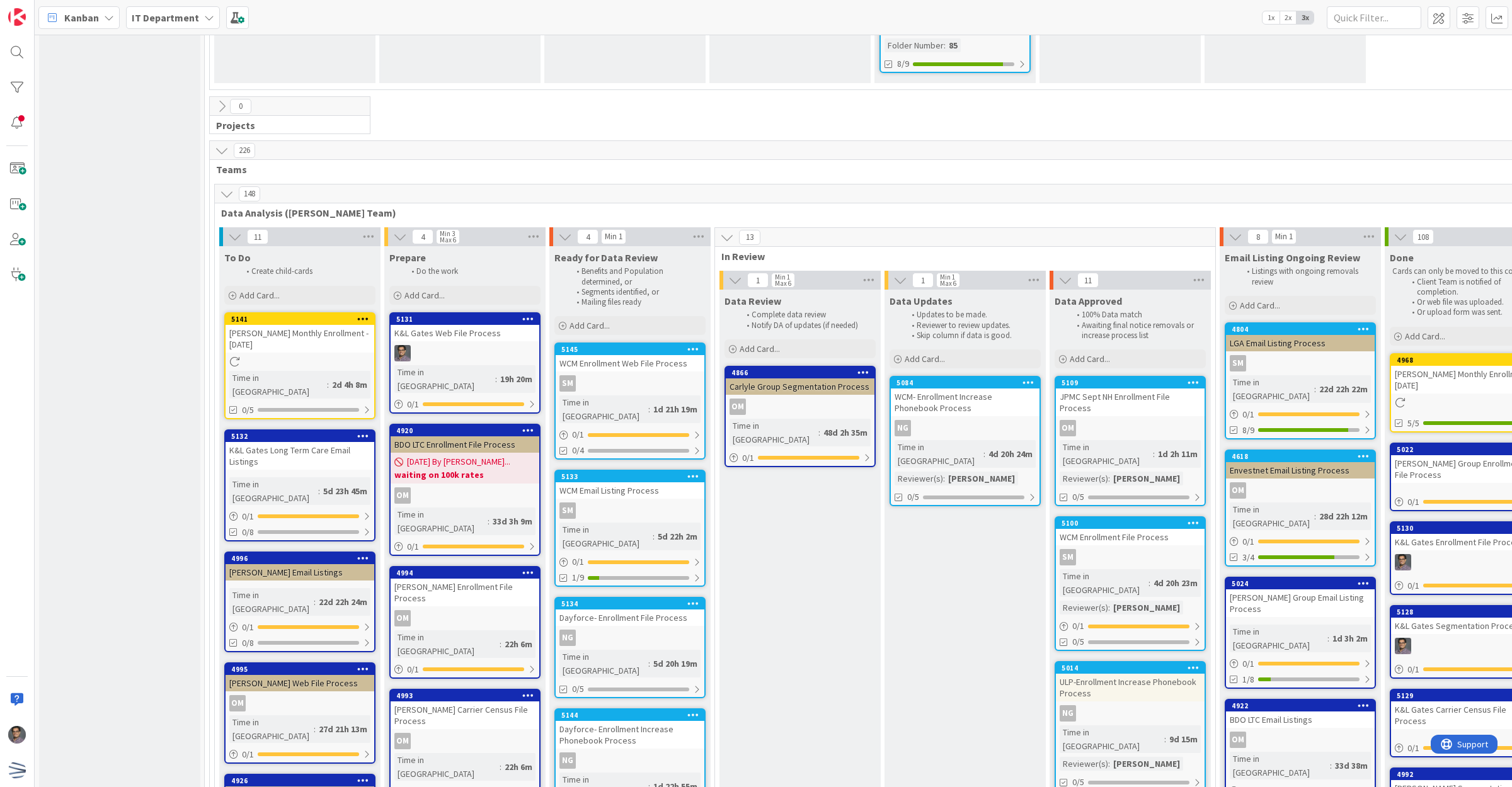
scroll to position [2156, 0]
